Goal: Transaction & Acquisition: Book appointment/travel/reservation

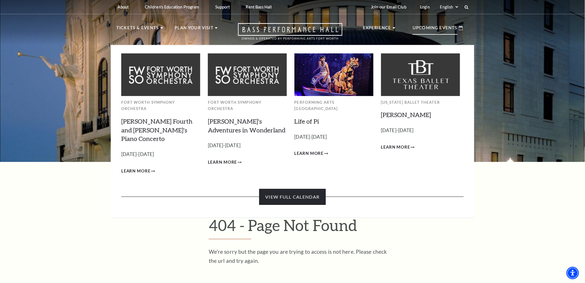
click at [293, 189] on link "View Full Calendar" at bounding box center [292, 197] width 66 height 16
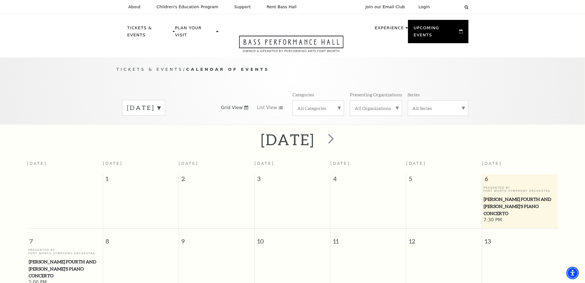
click at [161, 103] on label "September 2025" at bounding box center [144, 107] width 34 height 9
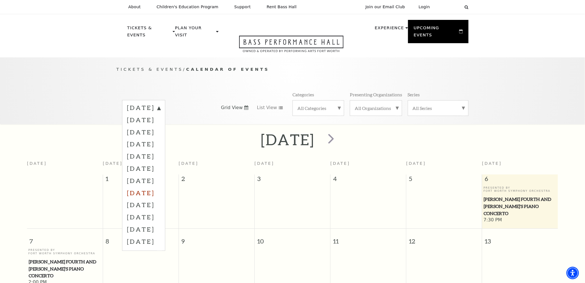
click at [147, 187] on label "April 2026" at bounding box center [144, 193] width 34 height 12
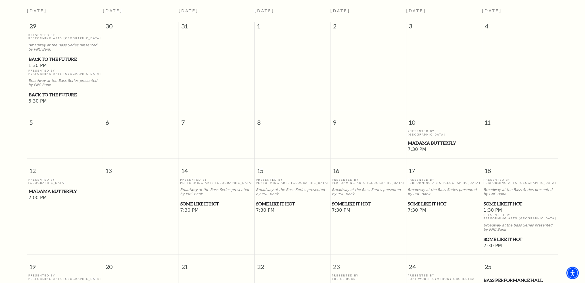
scroll to position [156, 0]
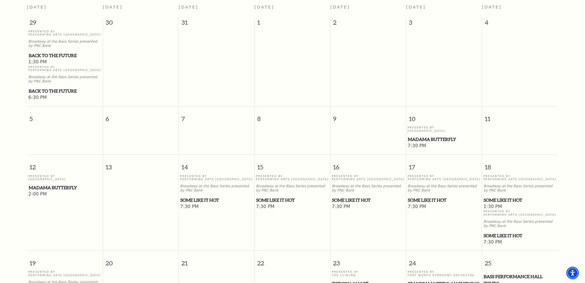
click at [422, 197] on span "Some Like It Hot" at bounding box center [444, 200] width 72 height 7
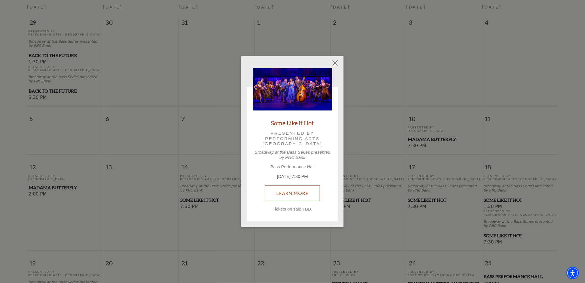
click at [298, 194] on link "Learn More" at bounding box center [292, 193] width 55 height 16
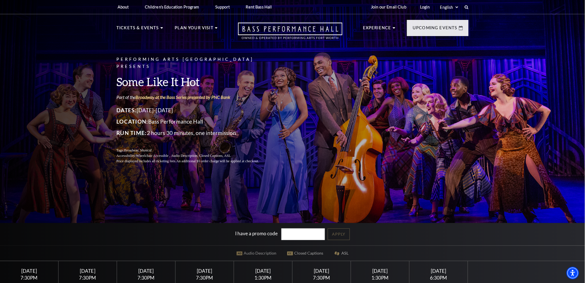
click at [267, 271] on div "[DATE]" at bounding box center [263, 271] width 45 height 6
